Goal: Task Accomplishment & Management: Complete application form

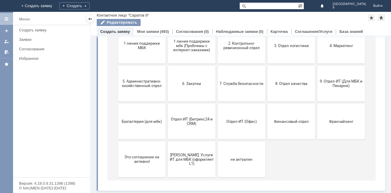
scroll to position [86, 0]
click at [333, 88] on button "9. Отдел-ИТ (Для МБК и Пекарни)" at bounding box center [340, 84] width 47 height 36
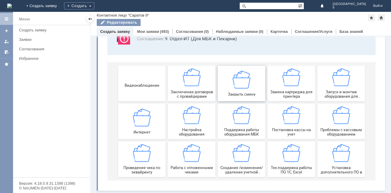
scroll to position [49, 0]
click at [188, 146] on img at bounding box center [192, 153] width 18 height 18
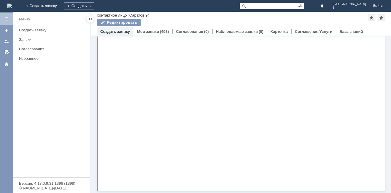
scroll to position [0, 0]
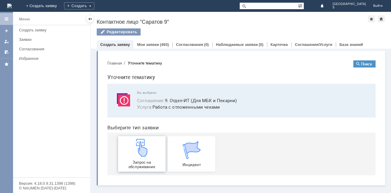
click at [143, 156] on img at bounding box center [142, 148] width 18 height 18
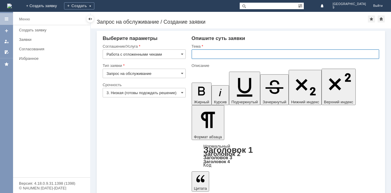
click at [228, 56] on input "text" at bounding box center [286, 54] width 188 height 9
type input "отл чеки"
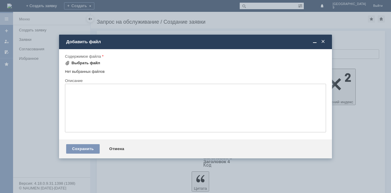
click at [86, 64] on div "Выбрать файл" at bounding box center [86, 63] width 29 height 5
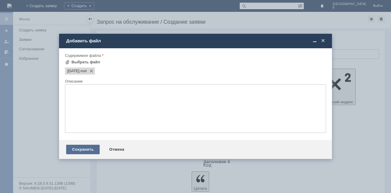
click at [77, 152] on div "Сохранить" at bounding box center [83, 149] width 34 height 9
